Goal: Obtain resource: Download file/media

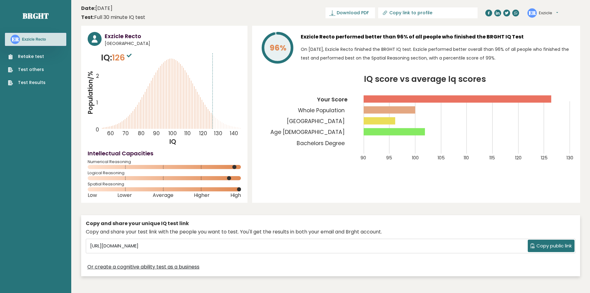
click at [375, 16] on link "Download PDF" at bounding box center [351, 12] width 50 height 11
click at [495, 13] on link at bounding box center [497, 13] width 7 height 7
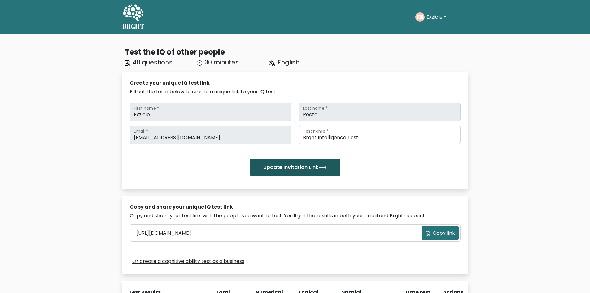
click at [272, 165] on button "Update Invitation Link" at bounding box center [295, 167] width 90 height 17
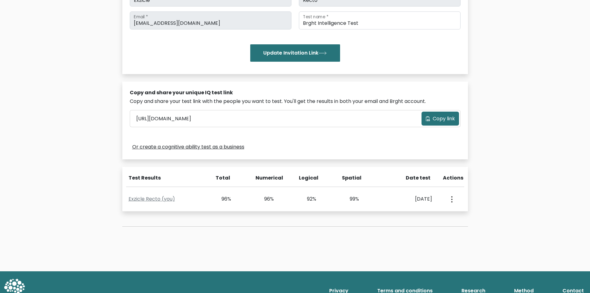
scroll to position [124, 0]
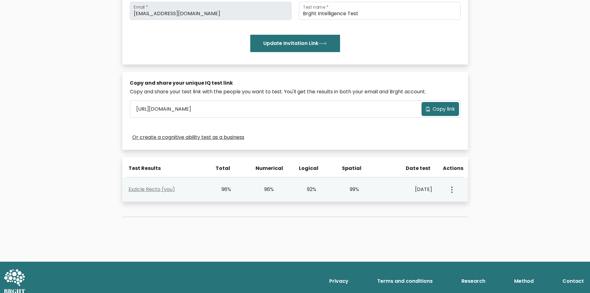
click at [446, 186] on div "View Profile" at bounding box center [451, 189] width 21 height 19
click at [452, 189] on icon "button" at bounding box center [451, 189] width 1 height 6
click at [464, 205] on link "View Profile" at bounding box center [473, 207] width 49 height 10
